Goal: Task Accomplishment & Management: Manage account settings

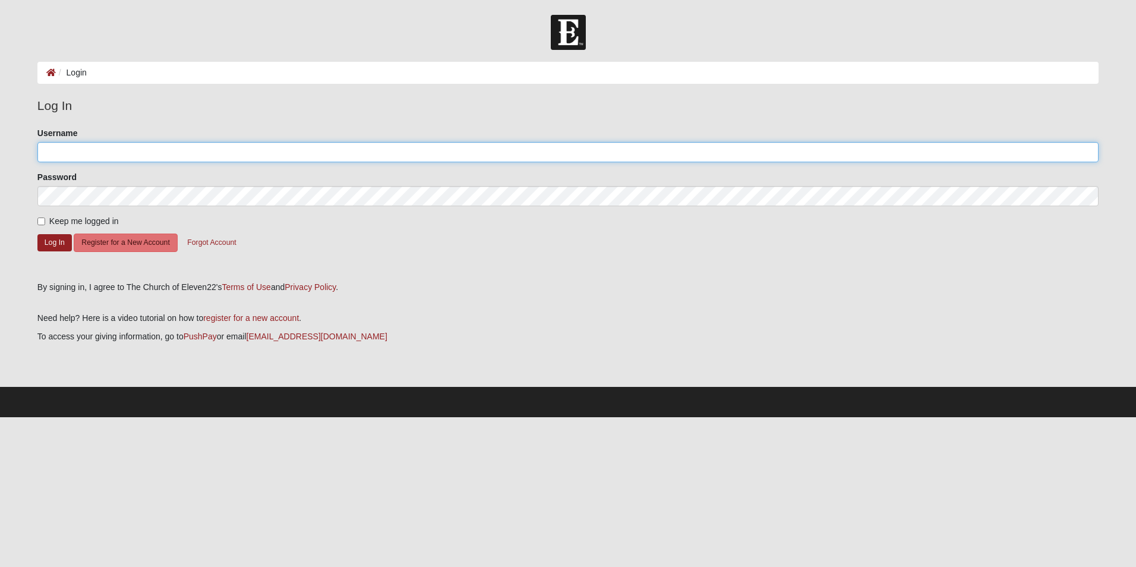
drag, startPoint x: 59, startPoint y: 151, endPoint x: 73, endPoint y: 150, distance: 13.7
click at [61, 151] on input "Username" at bounding box center [567, 152] width 1061 height 20
type input "paulmadson"
click at [52, 244] on button "Log In" at bounding box center [54, 242] width 34 height 17
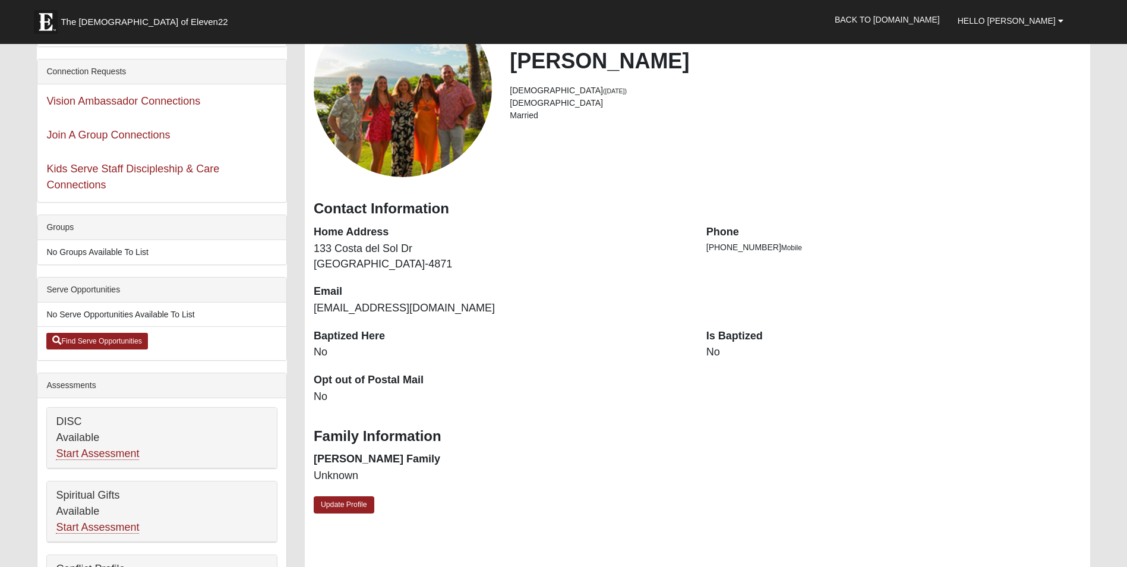
scroll to position [120, 0]
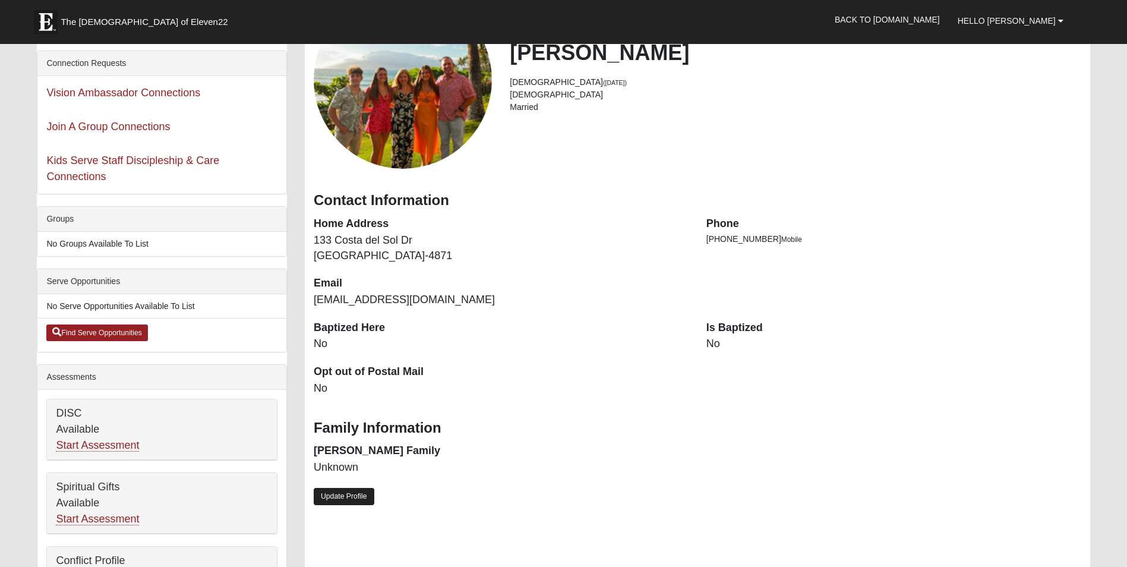
click at [338, 496] on link "Update Profile" at bounding box center [344, 496] width 61 height 17
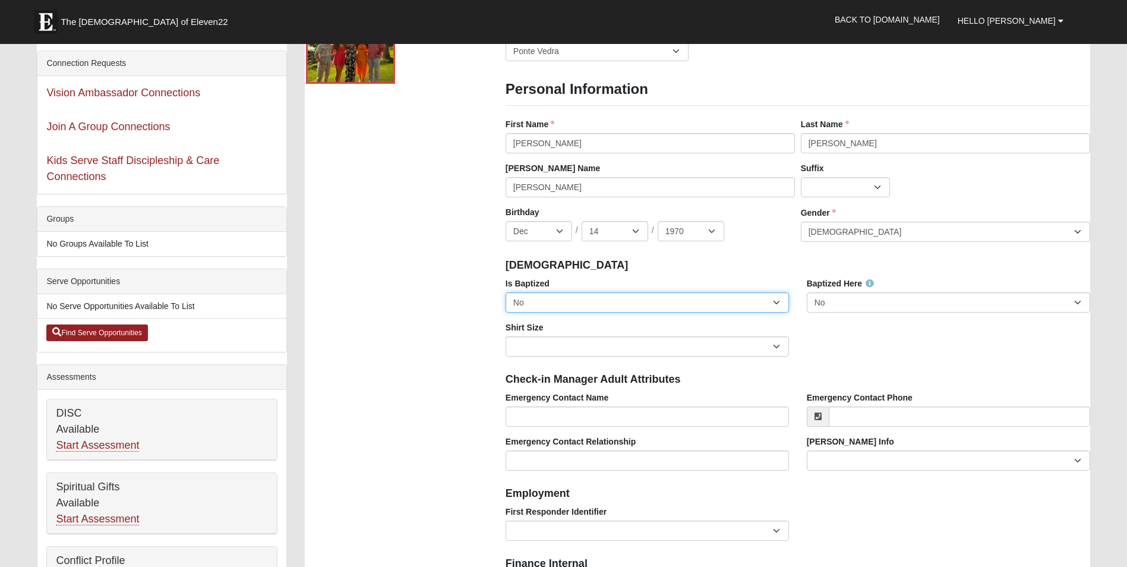
click at [551, 302] on select "No Yes" at bounding box center [647, 302] width 283 height 20
drag, startPoint x: 551, startPoint y: 302, endPoint x: 528, endPoint y: 334, distance: 39.7
click at [531, 333] on div "Is Baptized No Yes Baptized Here No Yes Shirt Size Adult Small Adult Medium Adu…" at bounding box center [798, 321] width 602 height 88
click at [529, 301] on select "No Yes" at bounding box center [647, 302] width 283 height 20
select select "True"
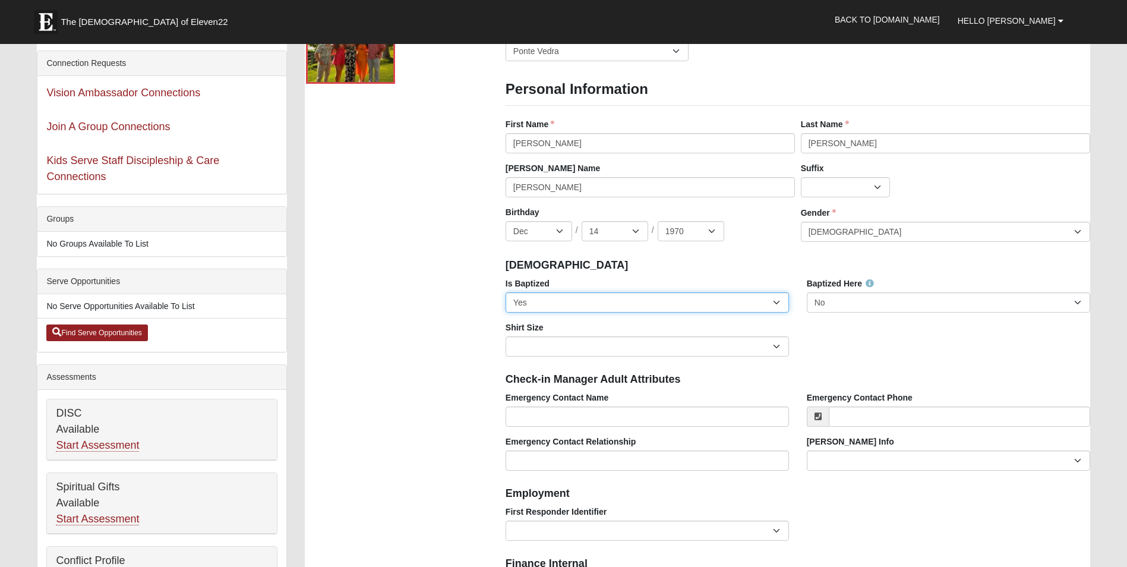
click at [506, 292] on select "No Yes" at bounding box center [647, 302] width 283 height 20
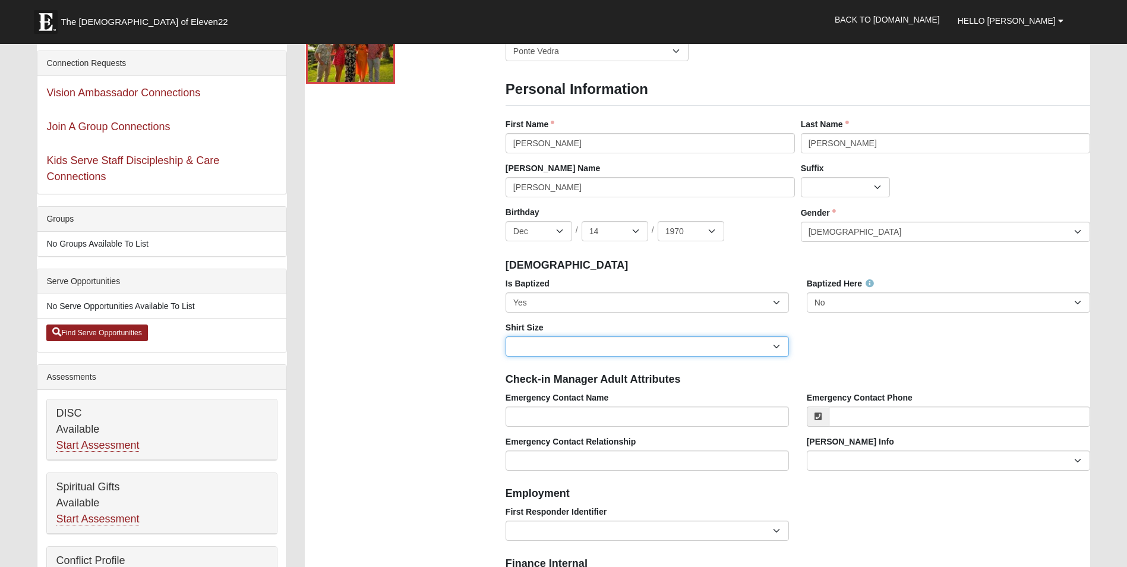
click at [526, 346] on select "Adult Small Adult Medium Adult Large Adult XL Adult XXL Adult 3XL Adult 4XL You…" at bounding box center [647, 346] width 283 height 20
select select "Adult XL"
click at [506, 336] on select "Adult Small Adult Medium Adult Large Adult XL Adult XXL Adult 3XL Adult 4XL You…" at bounding box center [647, 346] width 283 height 20
click at [561, 416] on input "Emergency Contact Name" at bounding box center [647, 416] width 283 height 20
type input "L"
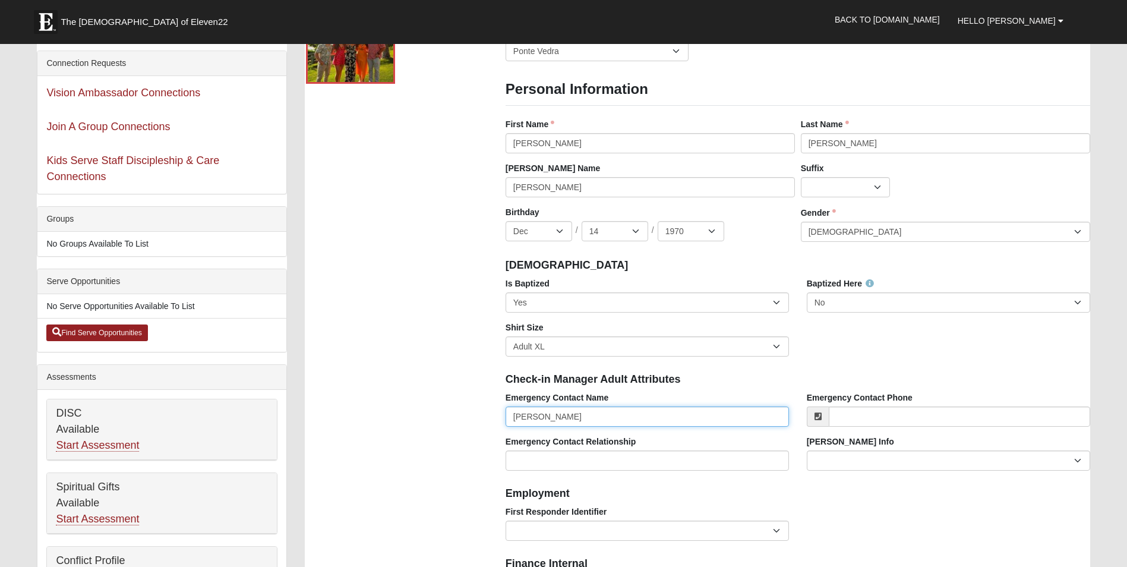
type input "[PERSON_NAME]"
type input "[PHONE_NUMBER]"
click at [556, 459] on input "Emergency Contact Relationship" at bounding box center [647, 460] width 283 height 20
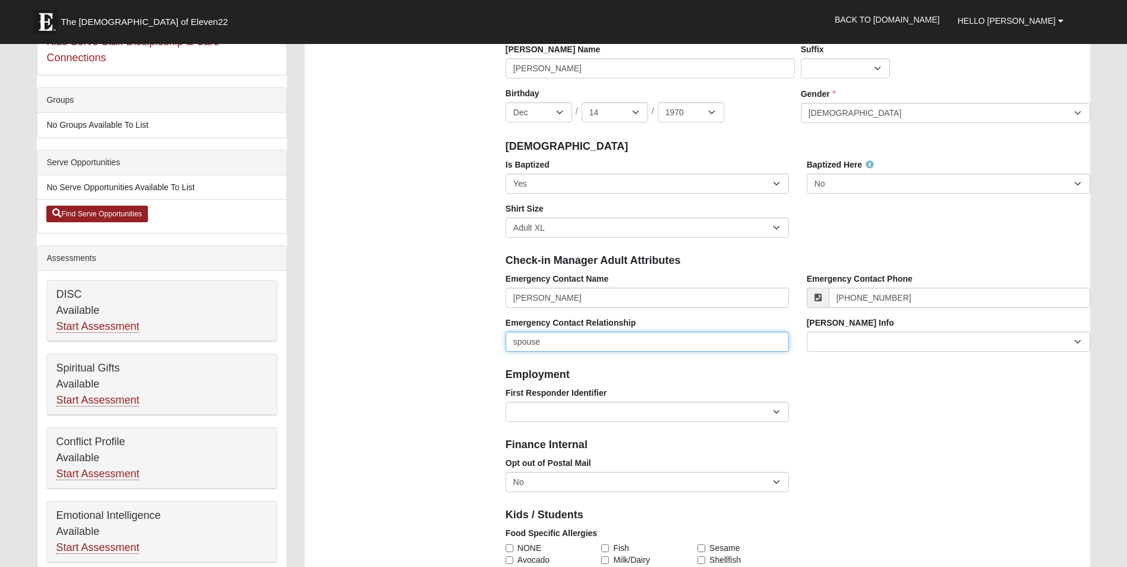
scroll to position [298, 0]
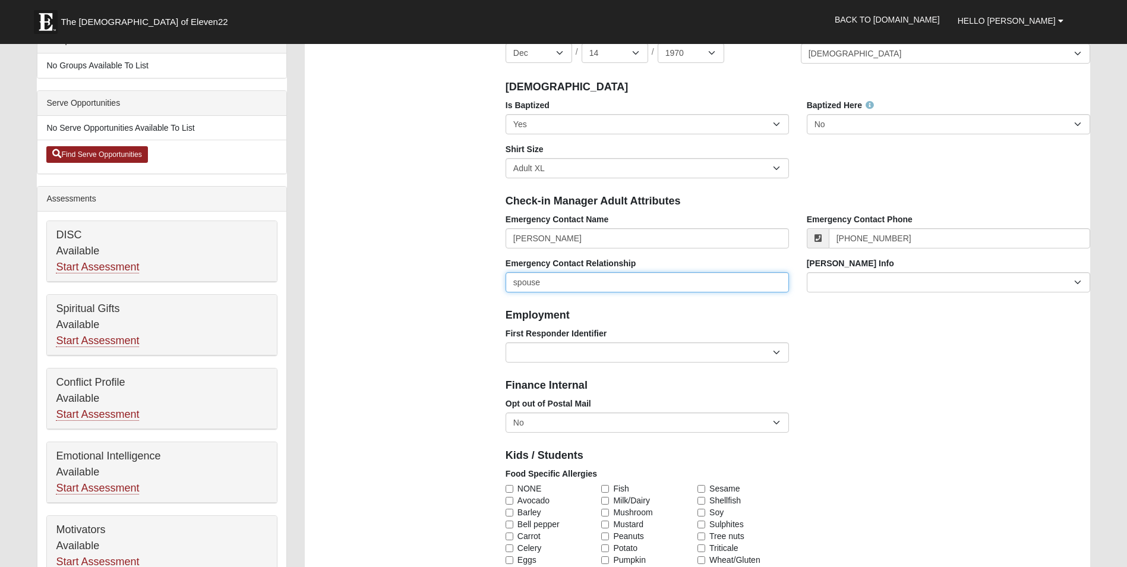
type input "spouse"
click at [576, 420] on select "No Yes" at bounding box center [647, 422] width 283 height 20
select select "True"
click at [506, 412] on select "No Yes" at bounding box center [647, 422] width 283 height 20
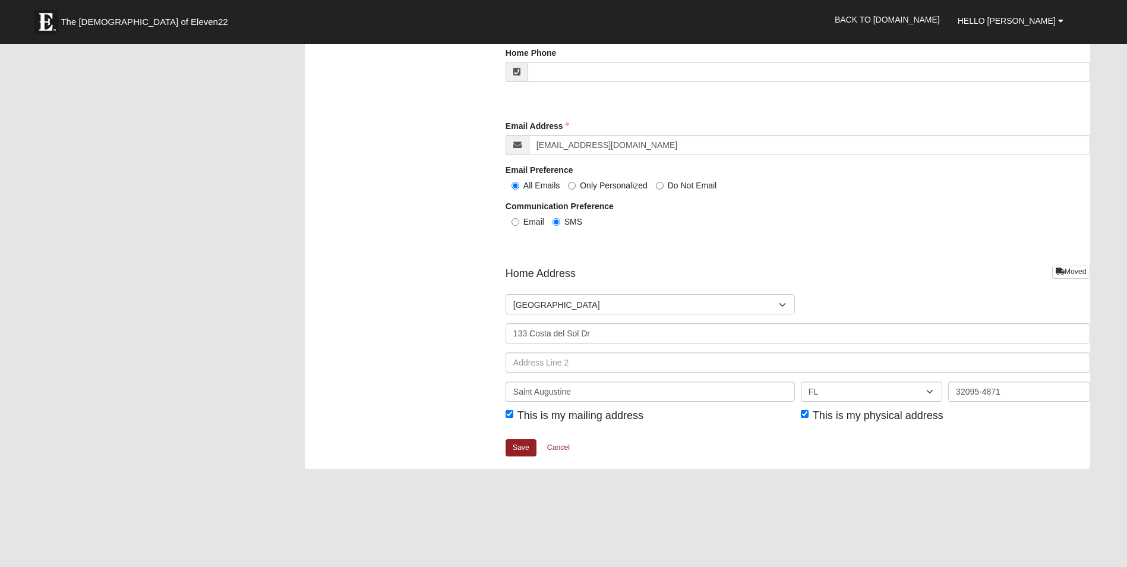
scroll to position [1227, 0]
click at [511, 444] on link "Save" at bounding box center [521, 445] width 31 height 17
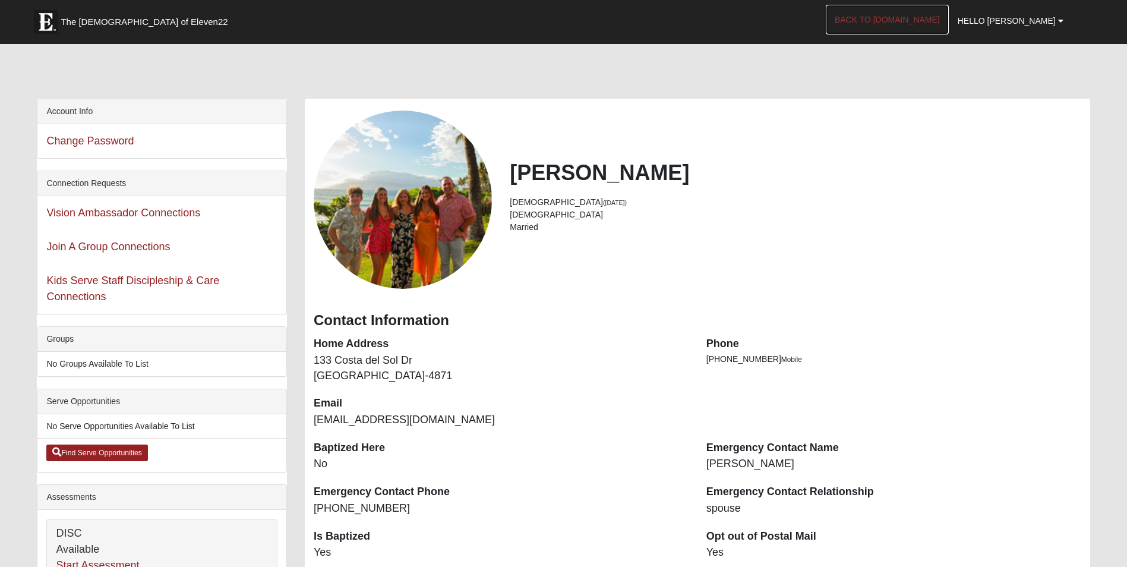
click at [896, 18] on link "Back to [DOMAIN_NAME]" at bounding box center [887, 20] width 123 height 30
click at [1026, 20] on span "Hello [PERSON_NAME]" at bounding box center [1007, 21] width 98 height 10
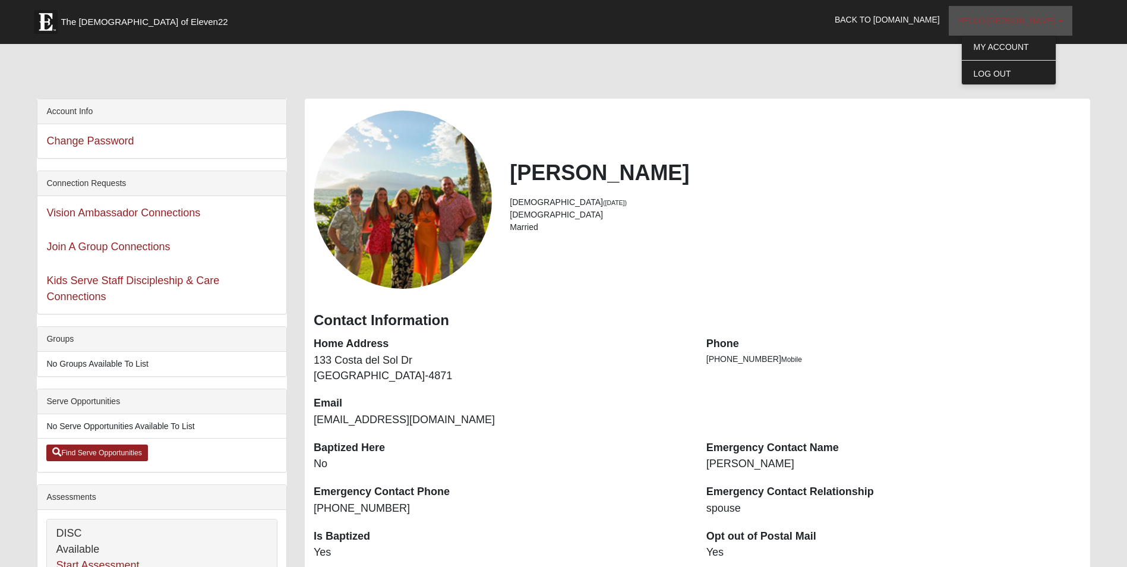
click at [1026, 20] on span "Hello [PERSON_NAME]" at bounding box center [1007, 21] width 98 height 10
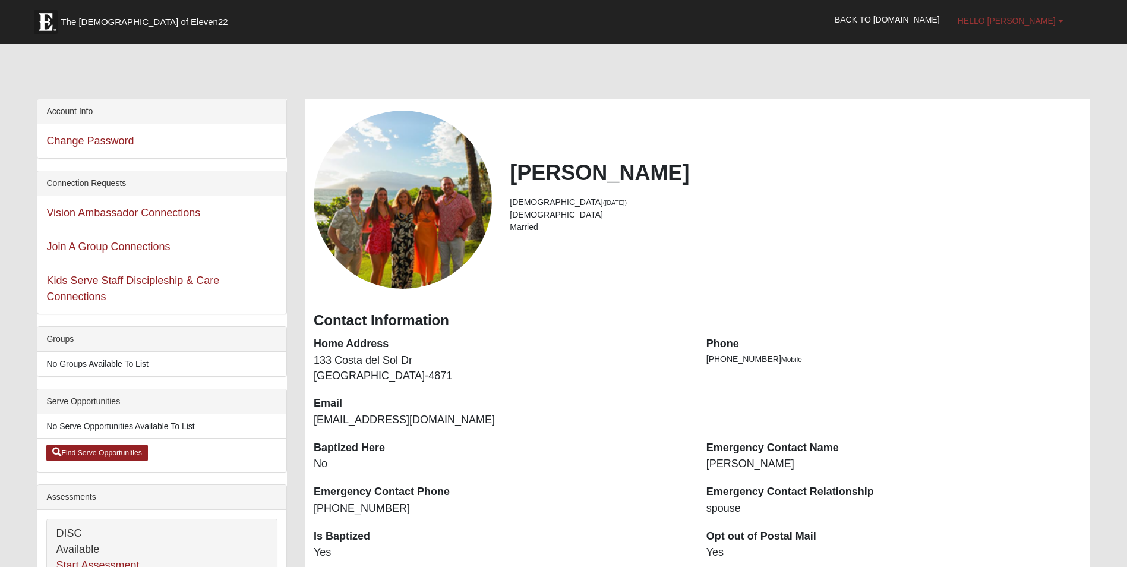
click at [1026, 20] on span "Hello [PERSON_NAME]" at bounding box center [1007, 21] width 98 height 10
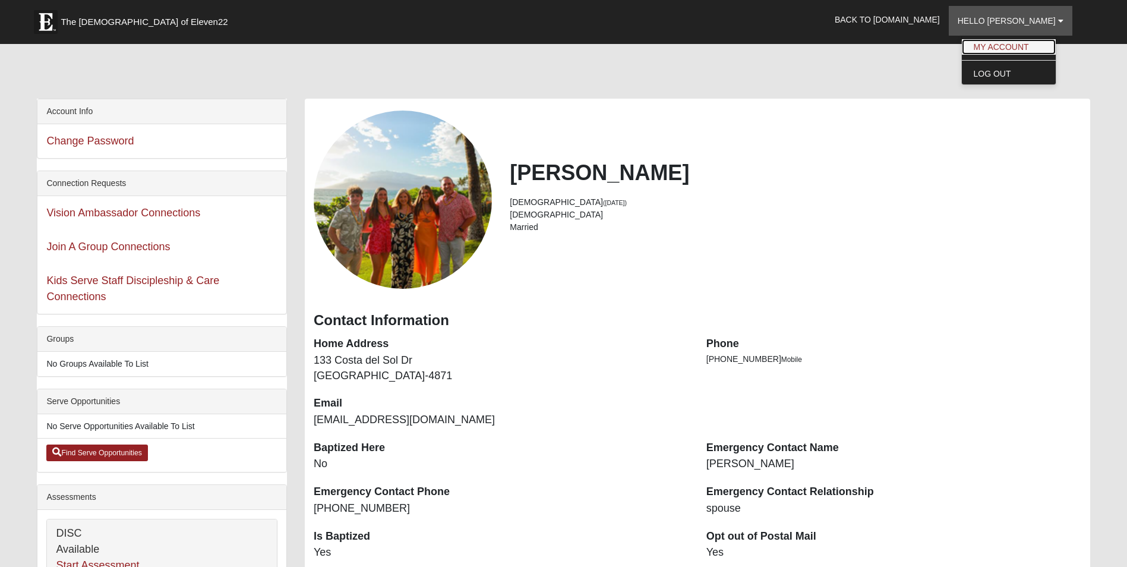
click at [1021, 51] on link "My Account" at bounding box center [1009, 46] width 94 height 15
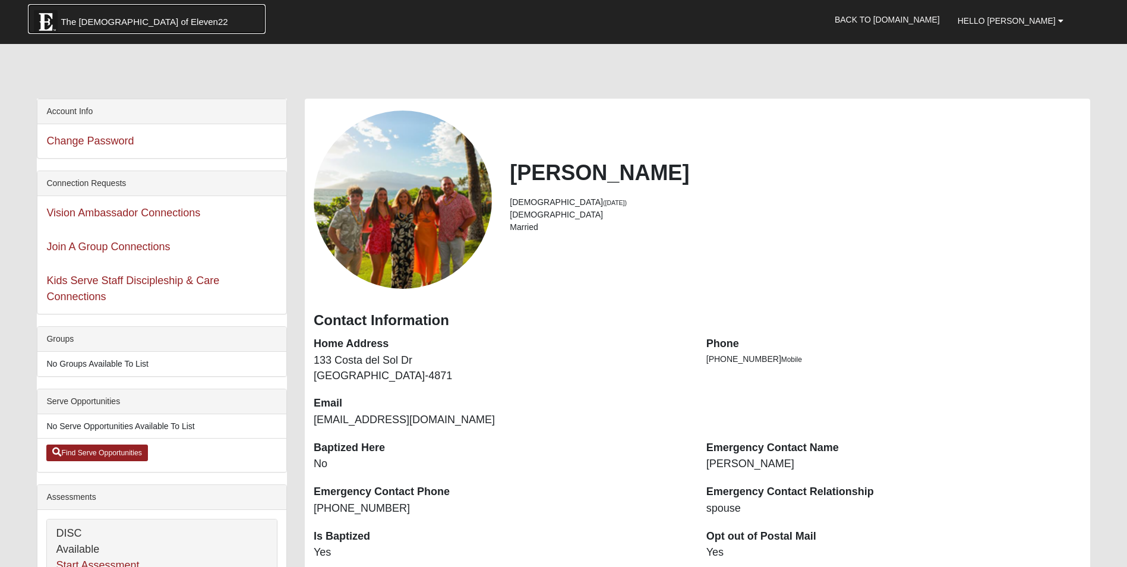
click at [110, 24] on span "The Church of Eleven22" at bounding box center [144, 22] width 167 height 12
